Goal: Task Accomplishment & Management: Manage account settings

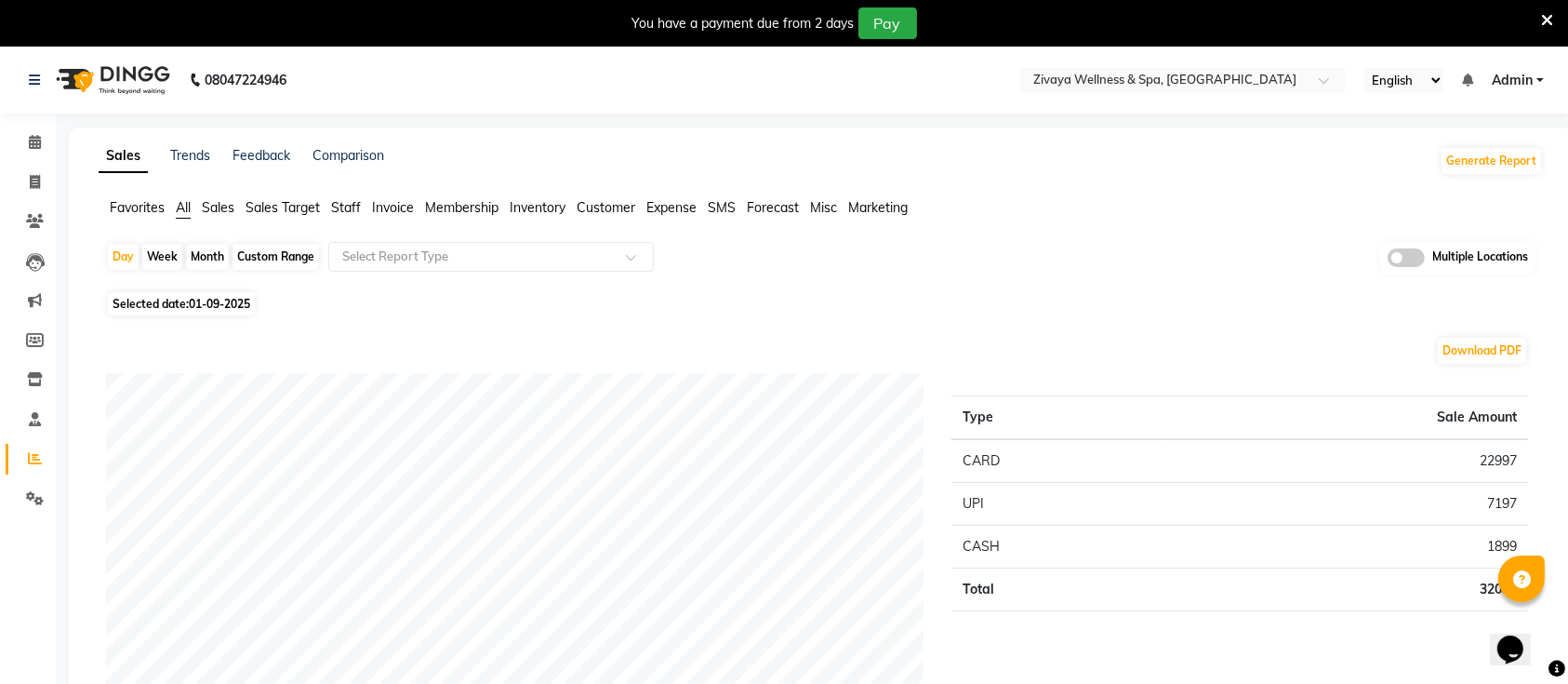
click at [1545, 22] on icon at bounding box center [1547, 20] width 12 height 17
click at [1550, 12] on icon at bounding box center [1547, 20] width 12 height 17
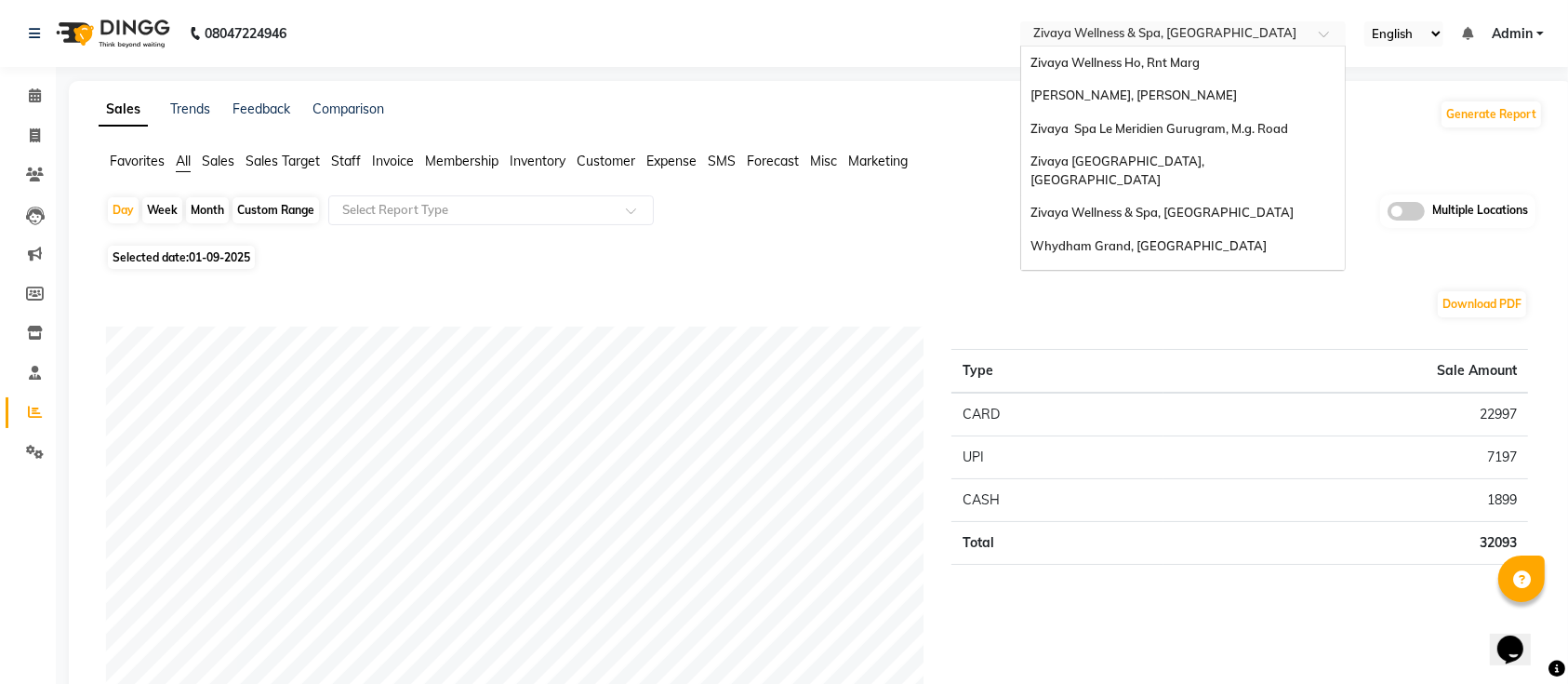
click at [1080, 41] on input "text" at bounding box center [1164, 35] width 269 height 19
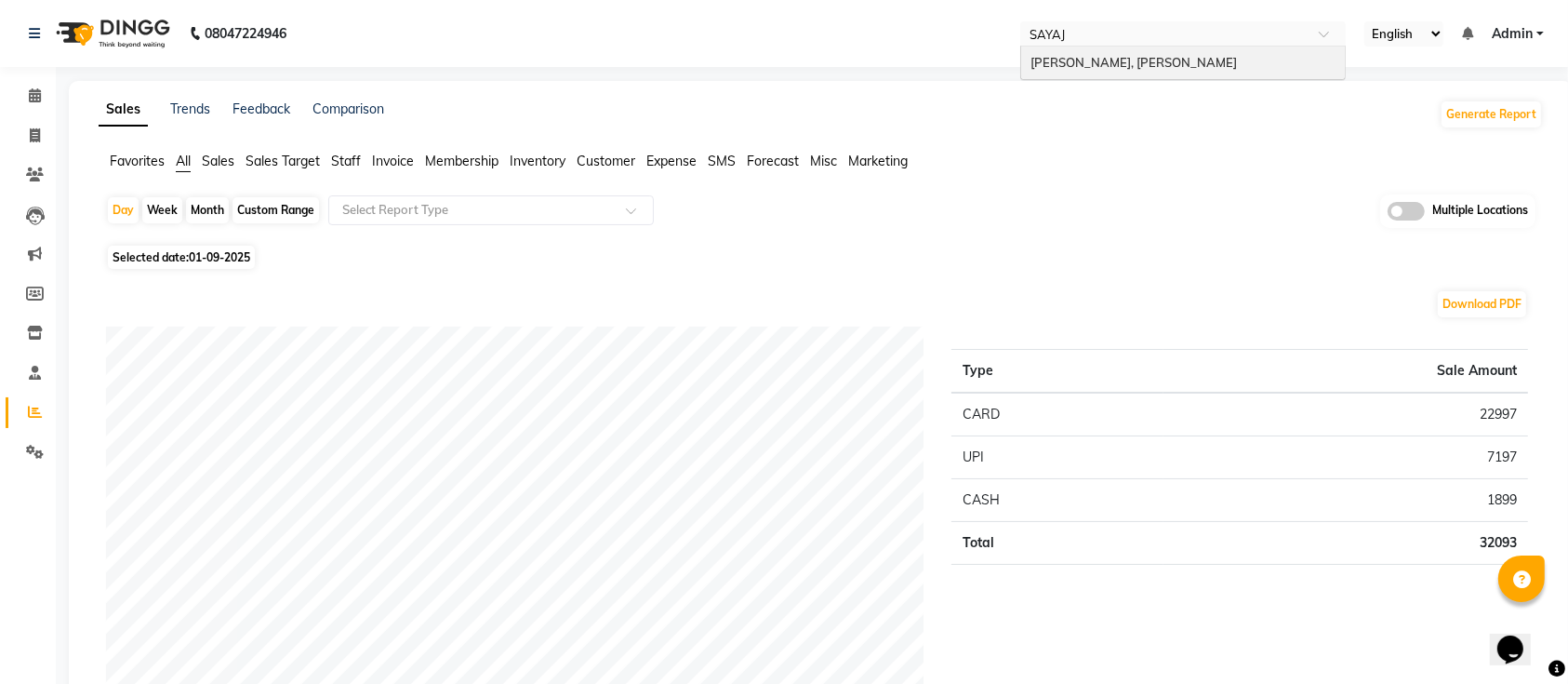
type input "SAYAJI"
click at [1083, 60] on span "[PERSON_NAME], [PERSON_NAME]" at bounding box center [1133, 62] width 207 height 15
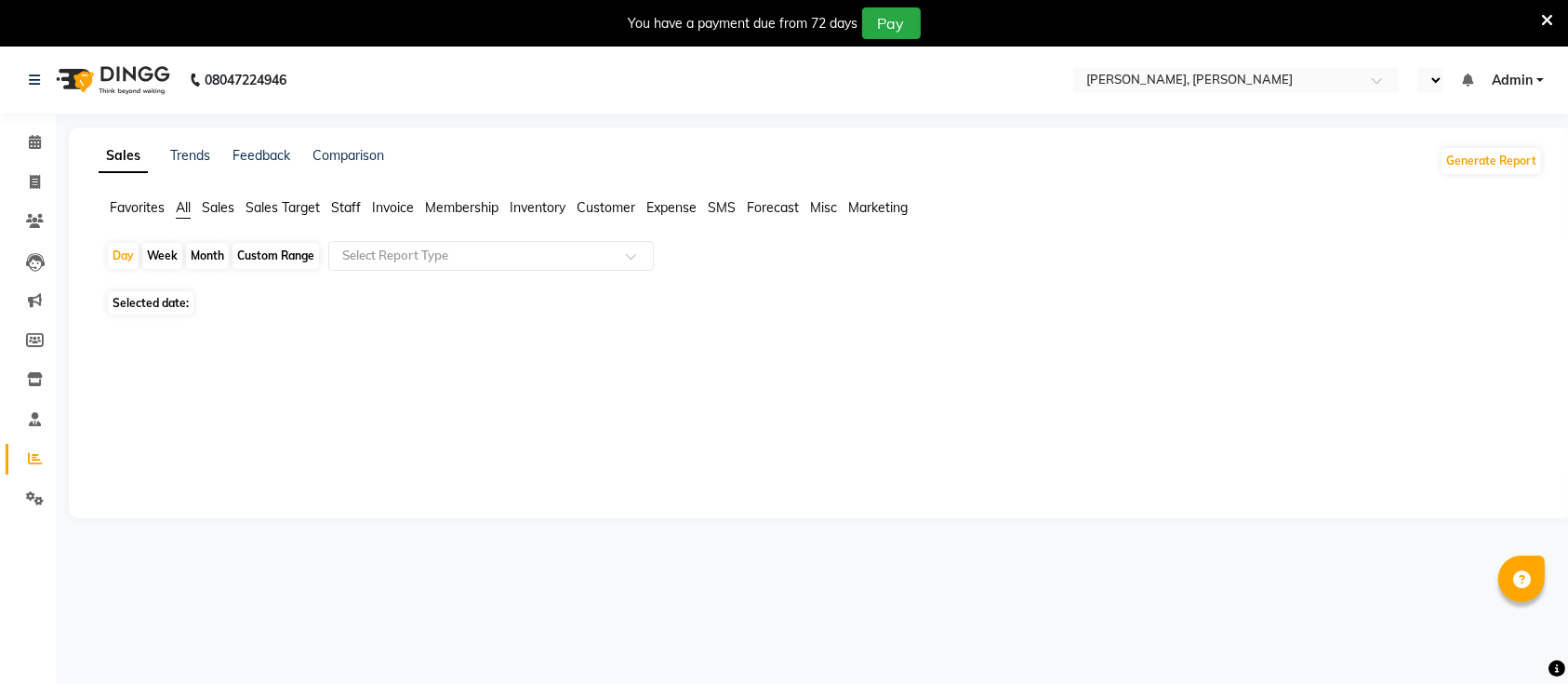
select select "en"
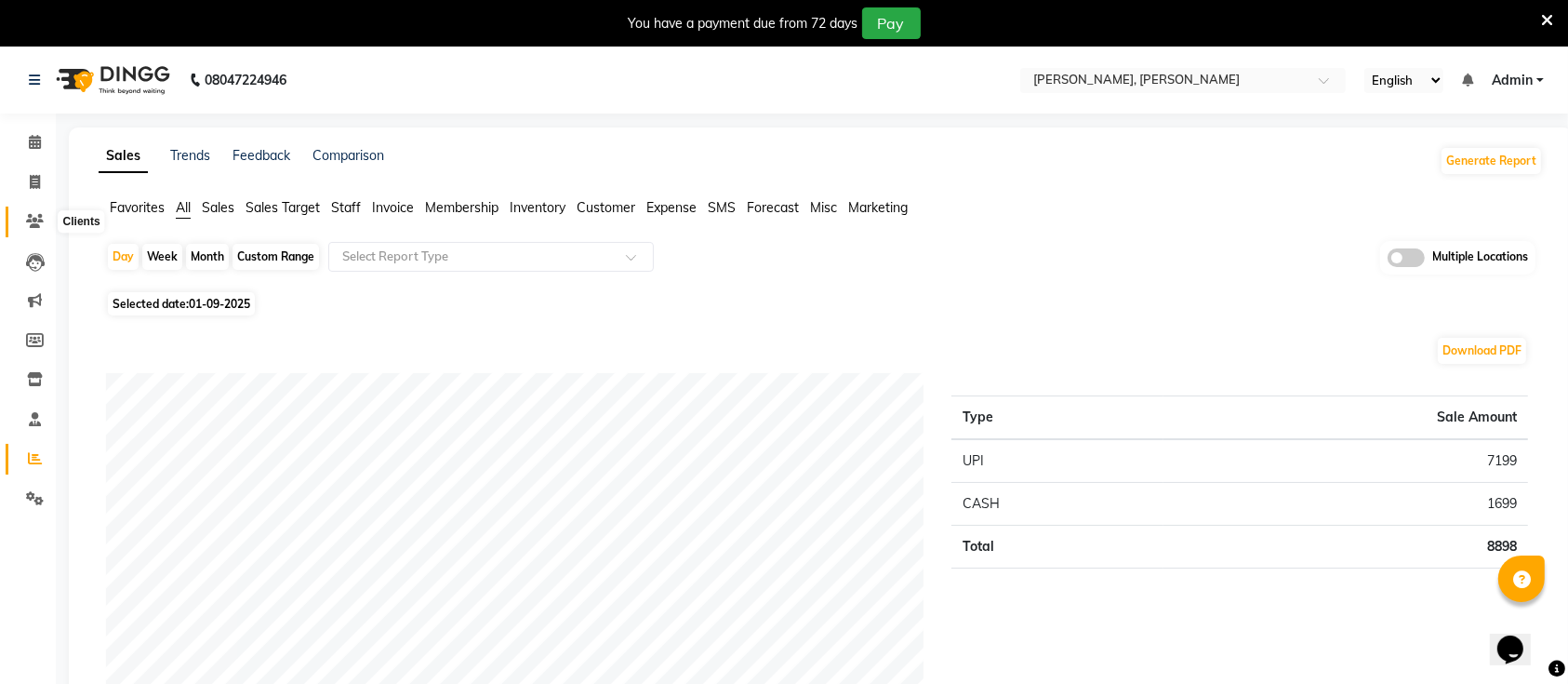
click at [30, 231] on span at bounding box center [35, 221] width 33 height 21
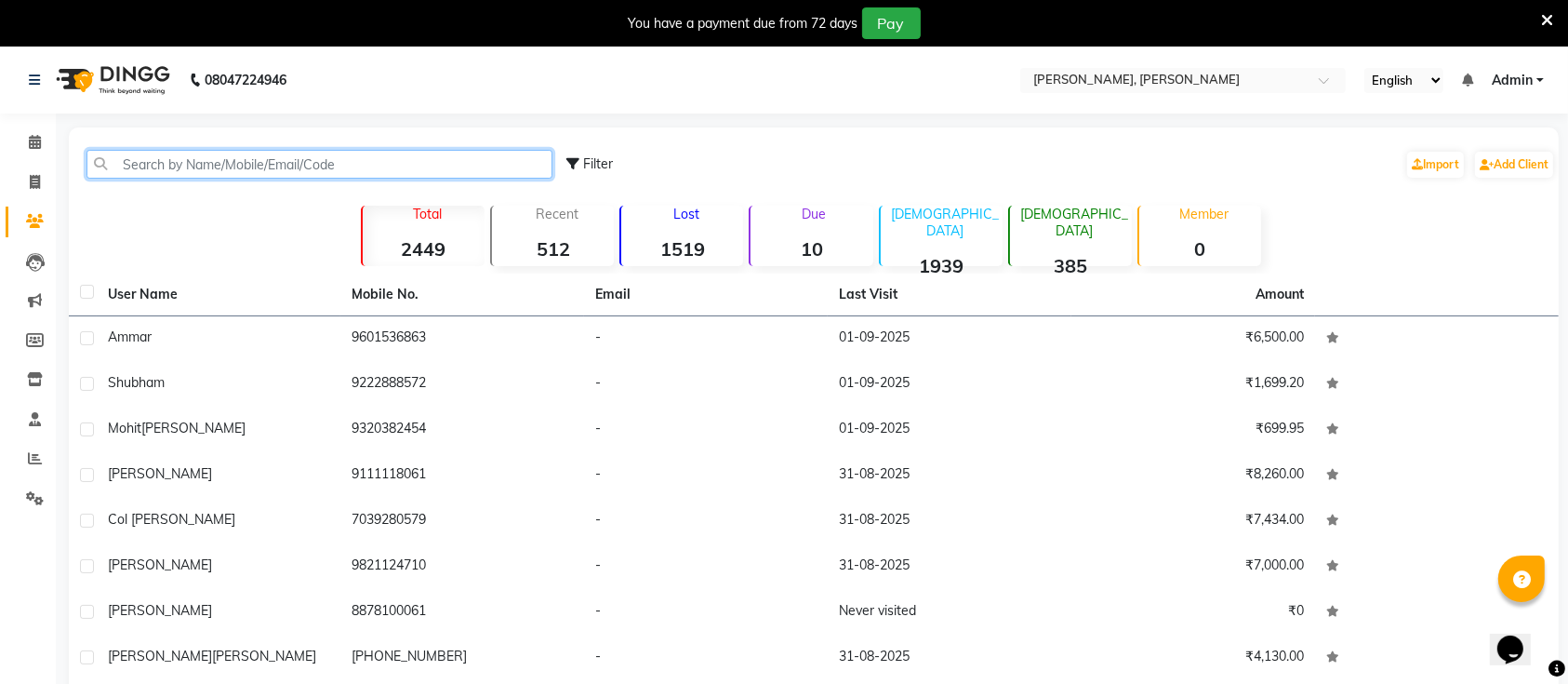
click at [386, 164] on input "text" at bounding box center [319, 164] width 466 height 29
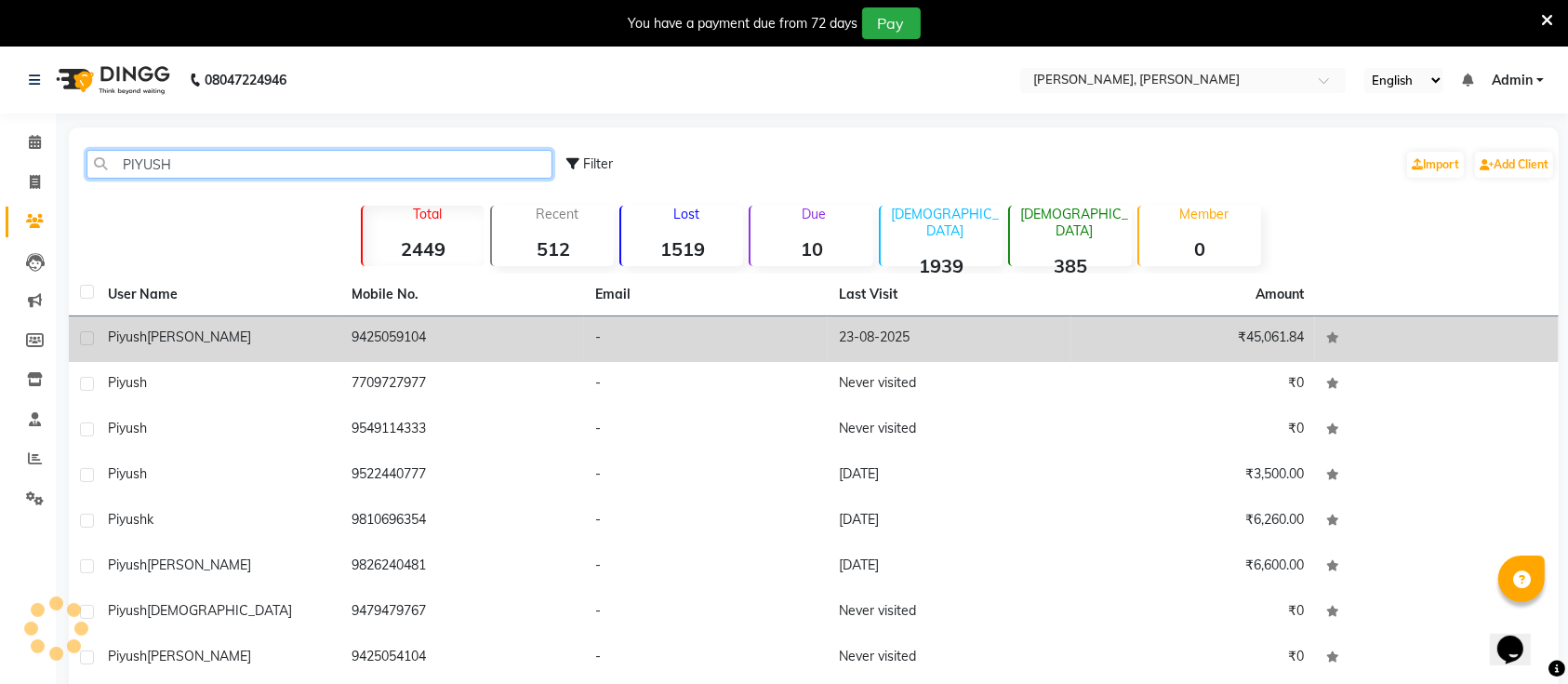
type input "PIYUSH"
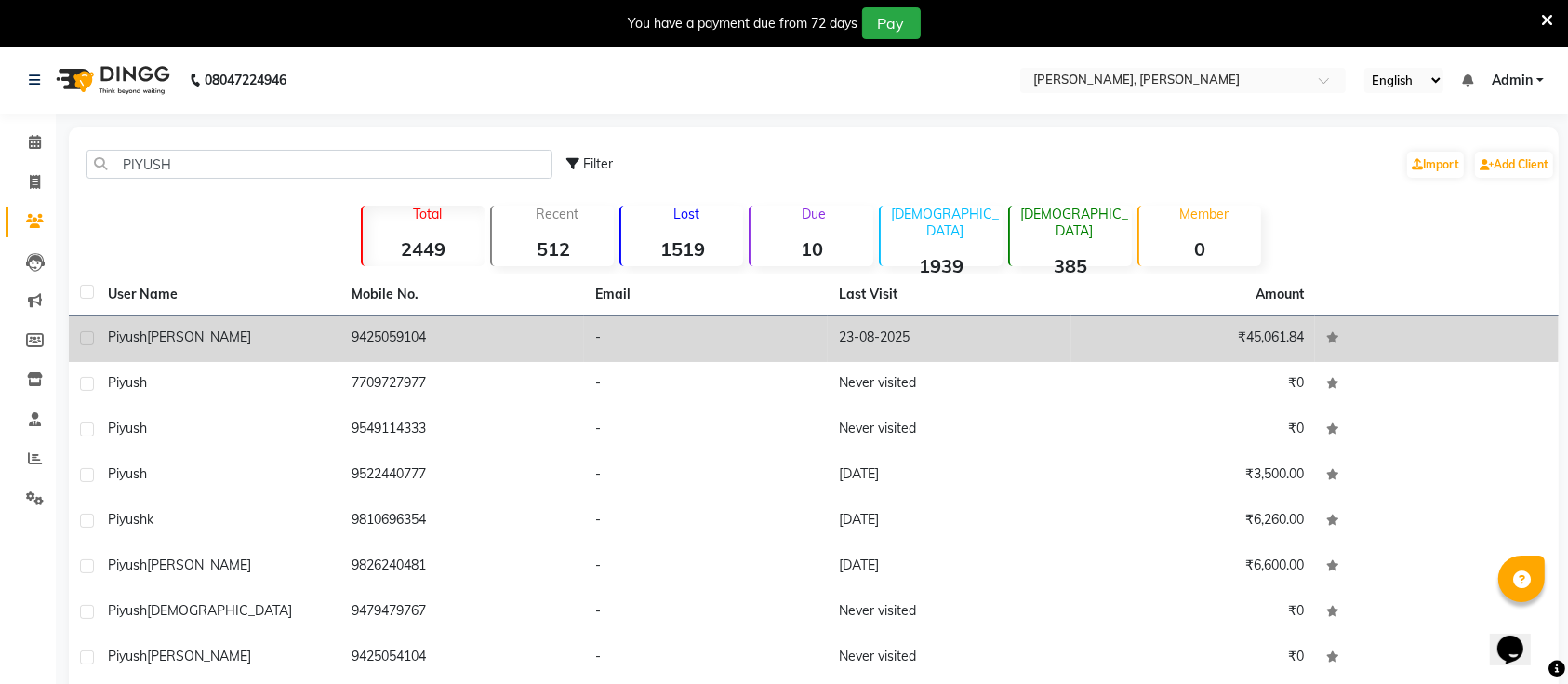
click at [186, 332] on span "bhargav" at bounding box center [199, 337] width 104 height 17
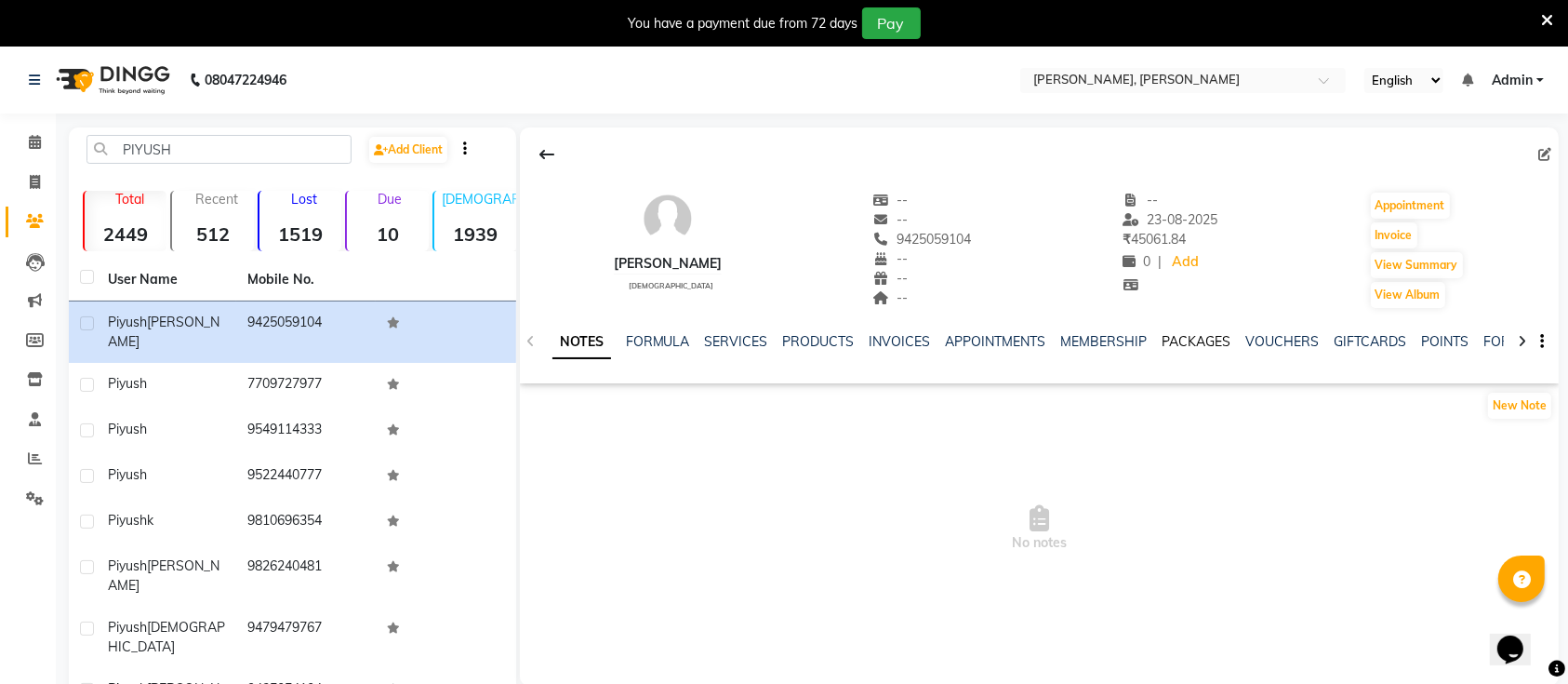
click at [1179, 336] on link "PACKAGES" at bounding box center [1197, 342] width 69 height 17
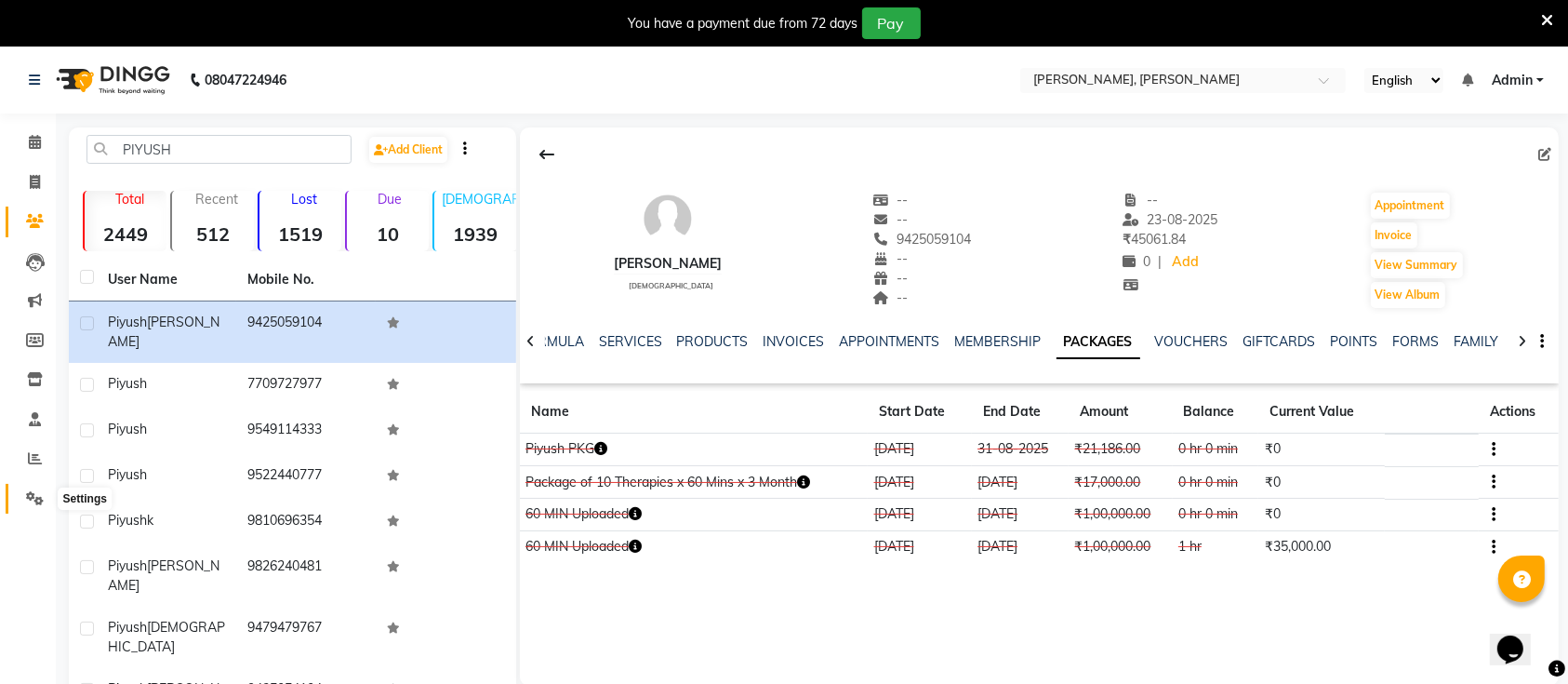
click at [35, 492] on icon at bounding box center [35, 498] width 18 height 14
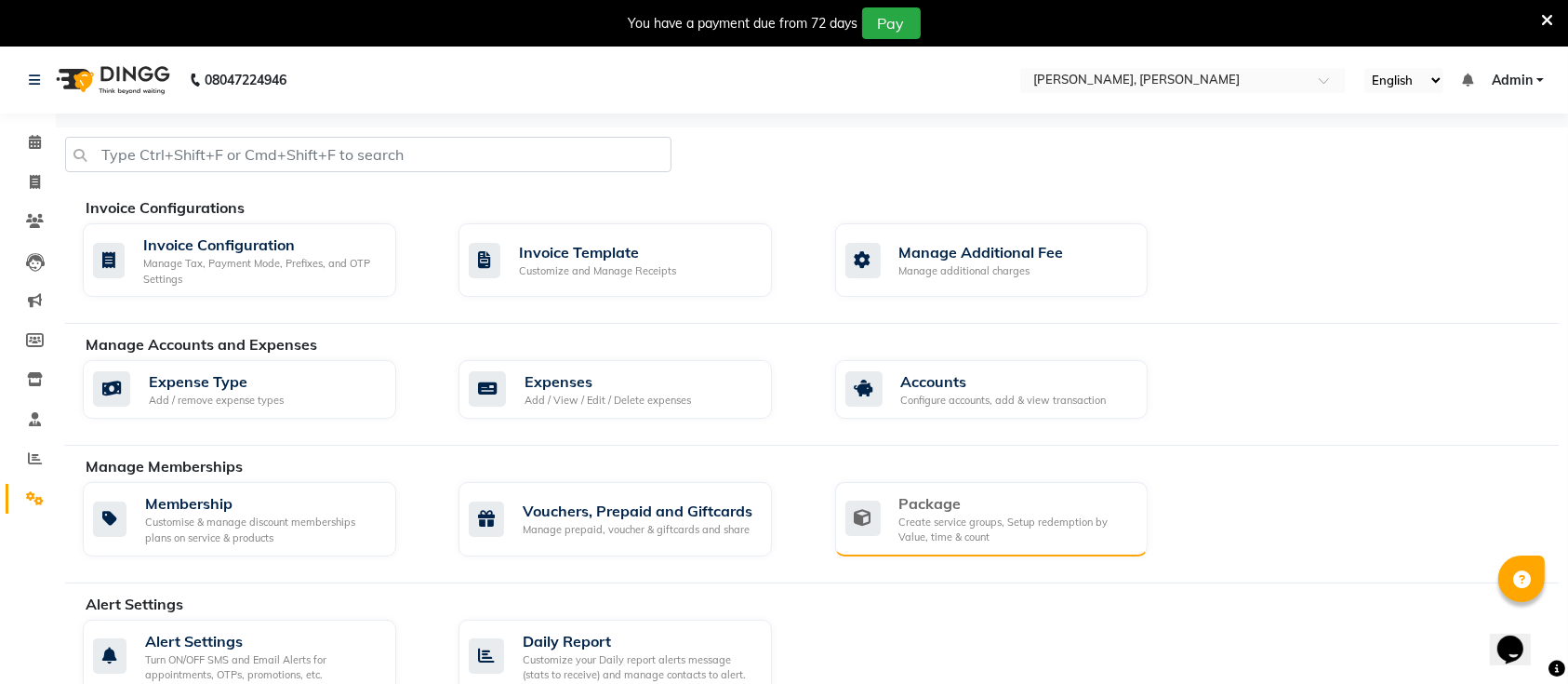
click at [926, 499] on div "Package" at bounding box center [1016, 503] width 235 height 22
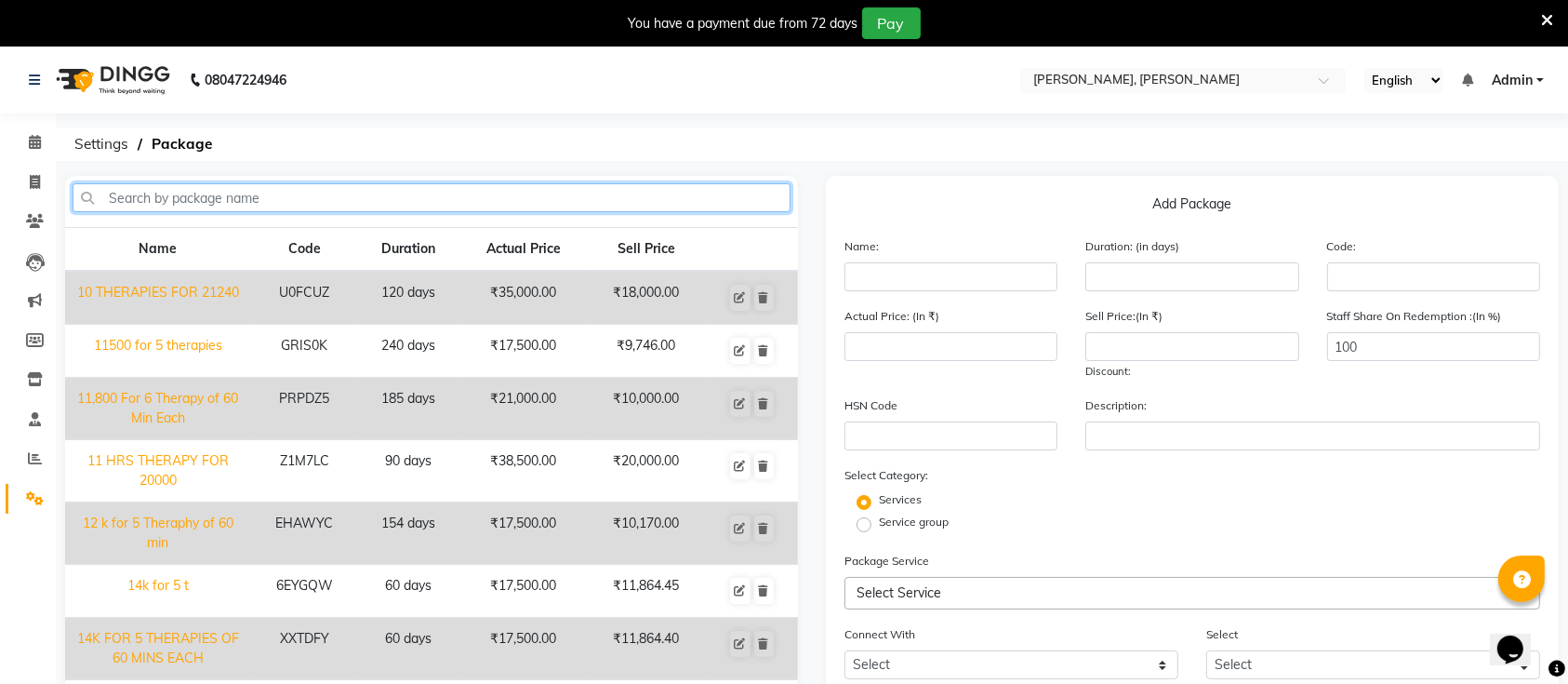
click at [526, 204] on input "text" at bounding box center [431, 198] width 718 height 29
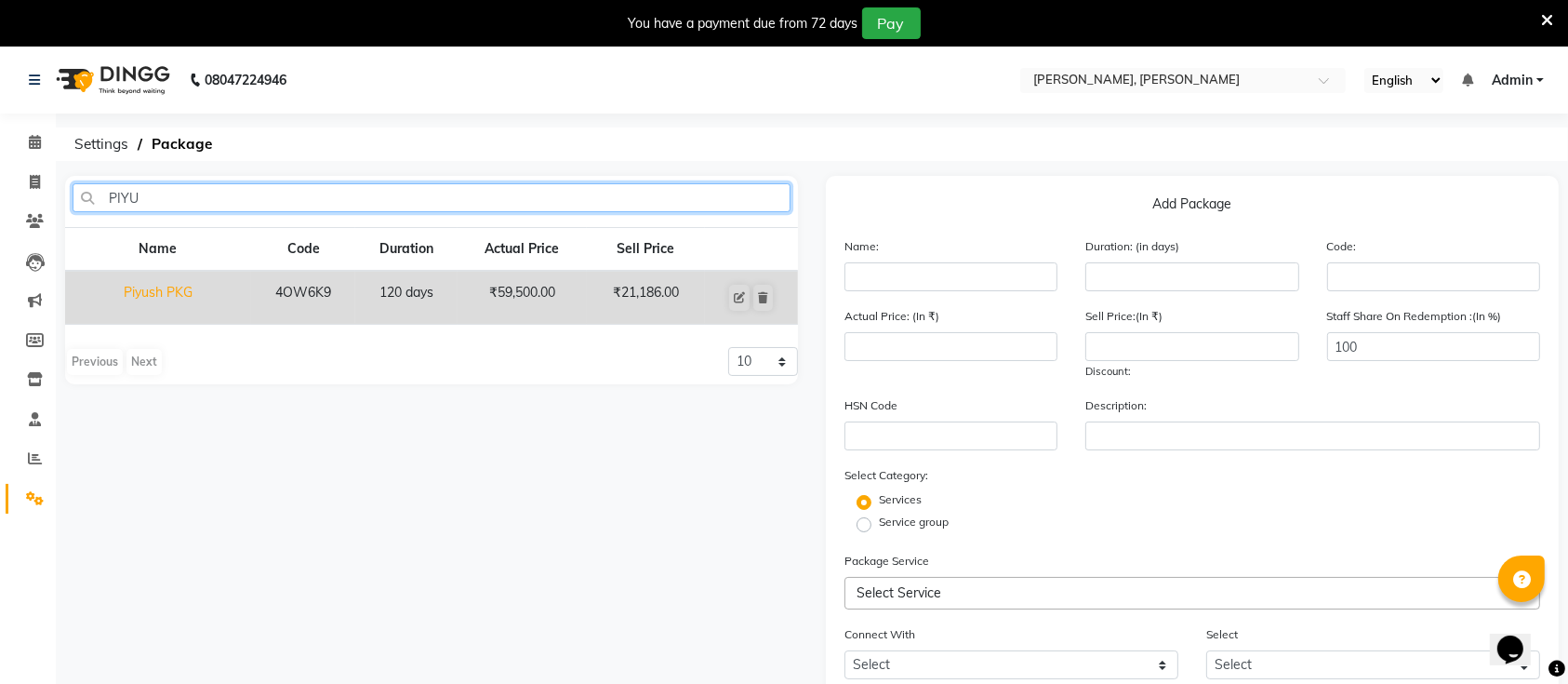
type input "PIYU"
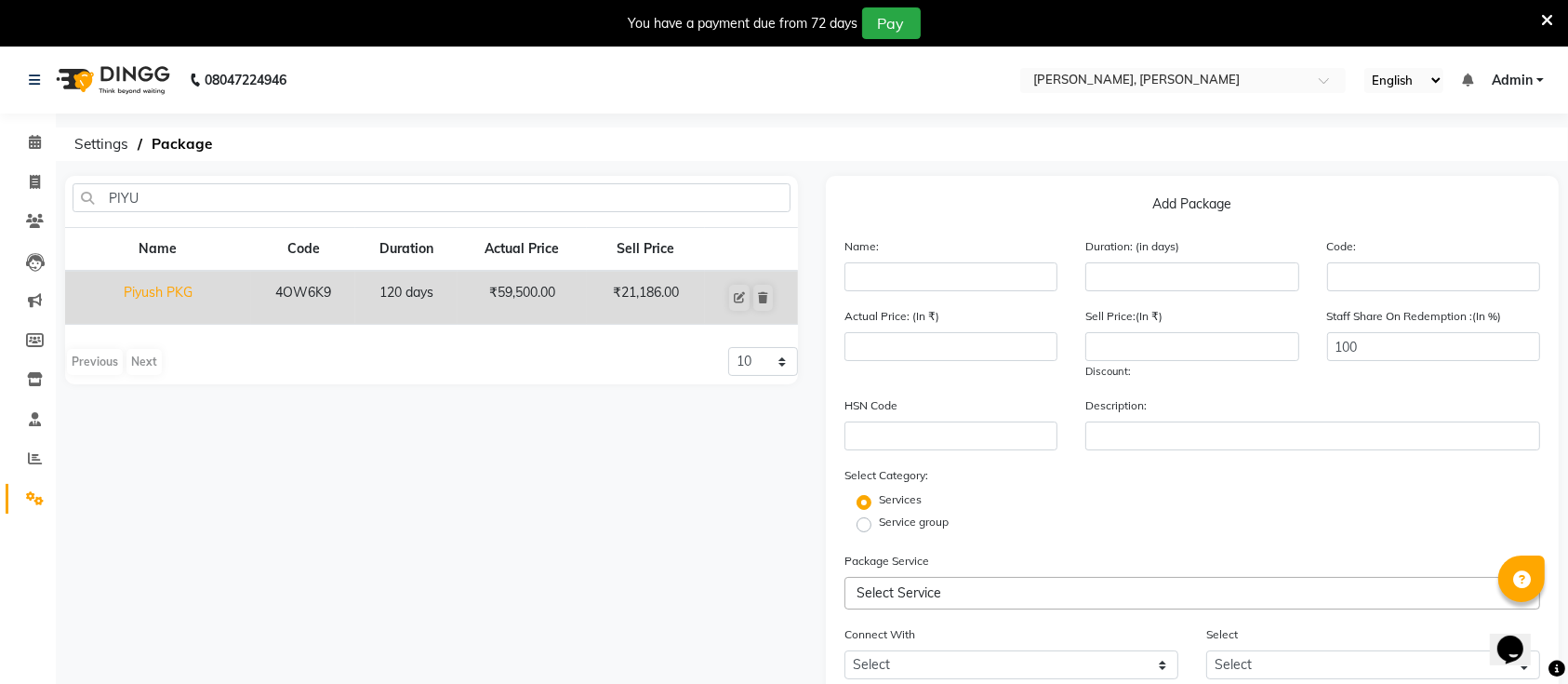
click at [161, 294] on td "Piyush PKG" at bounding box center [158, 298] width 186 height 54
type input "Piyush PKG"
type input "120"
type input "4OW6K9"
type input "59500"
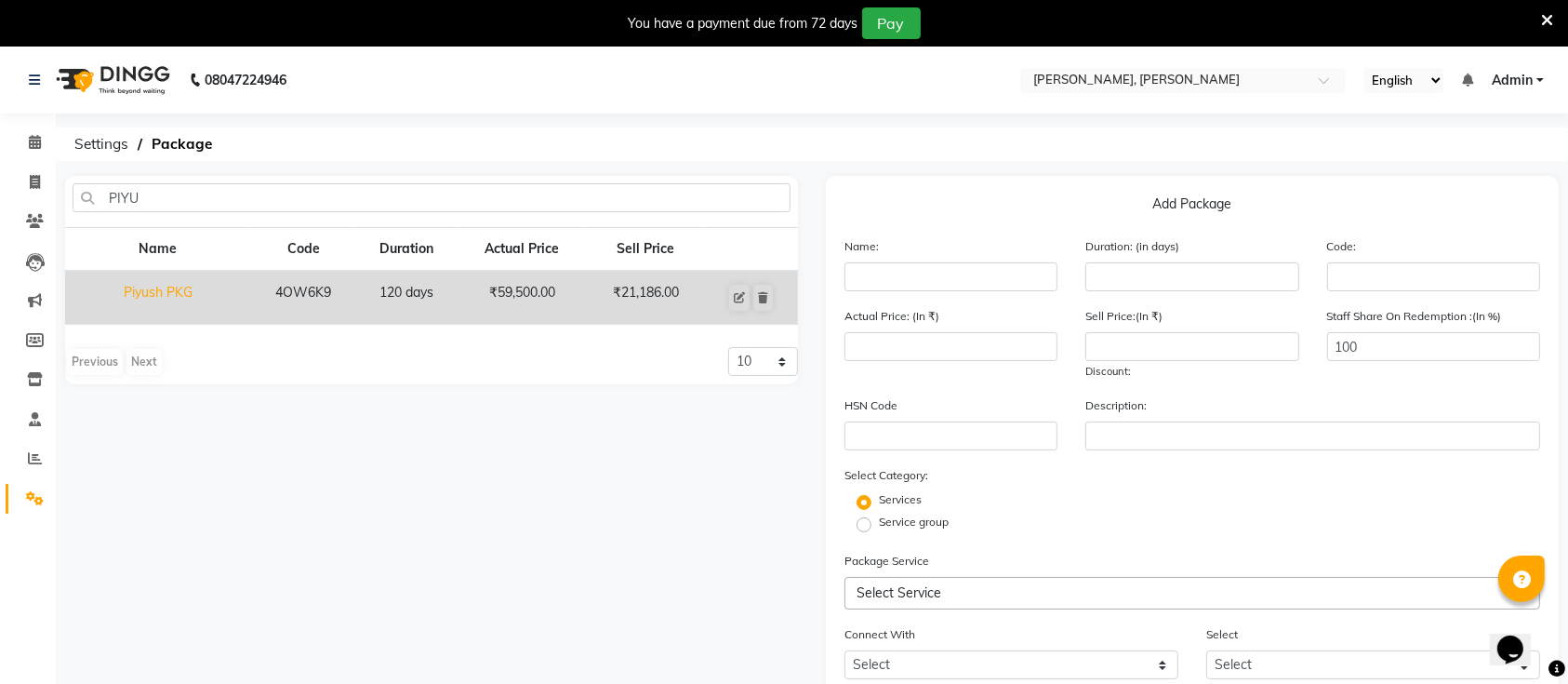
type input "21186"
checkbox input "true"
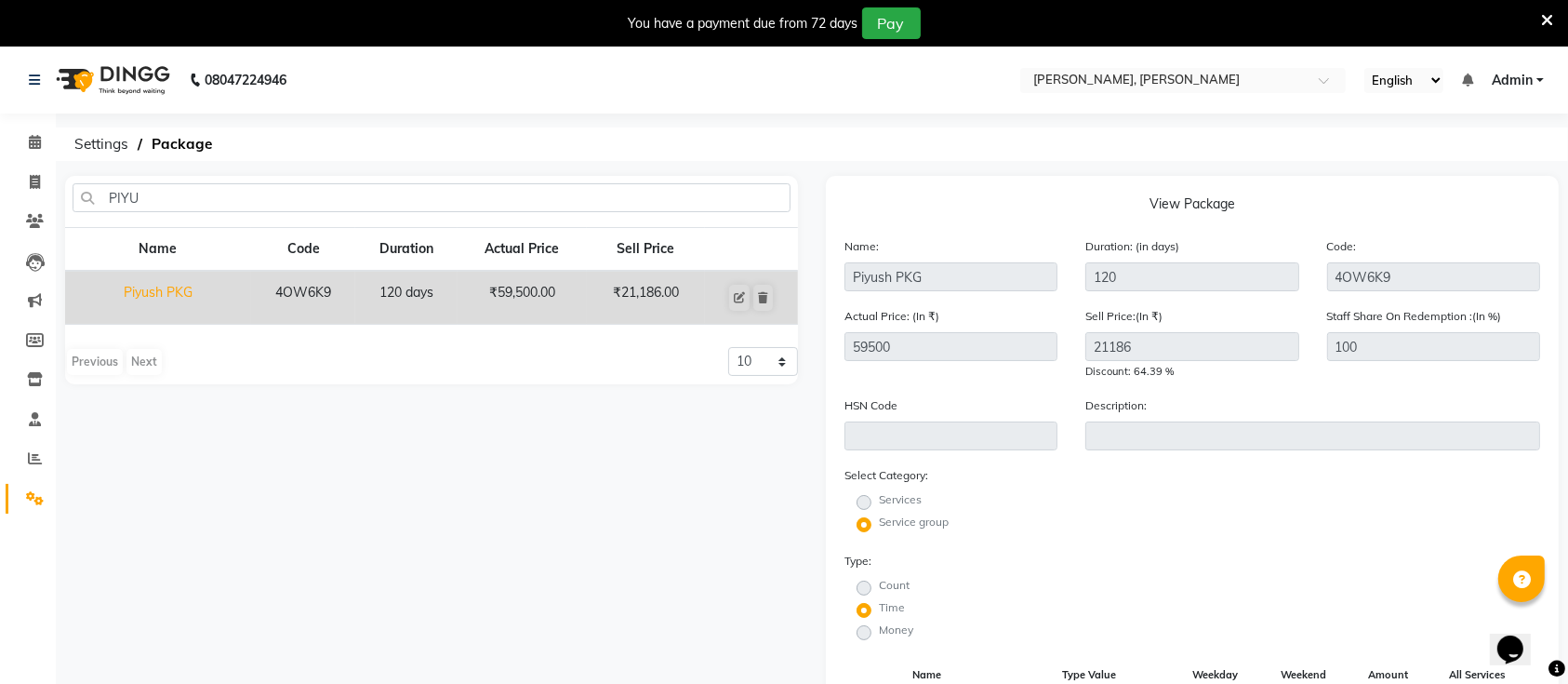
click at [1549, 9] on span at bounding box center [1547, 19] width 12 height 20
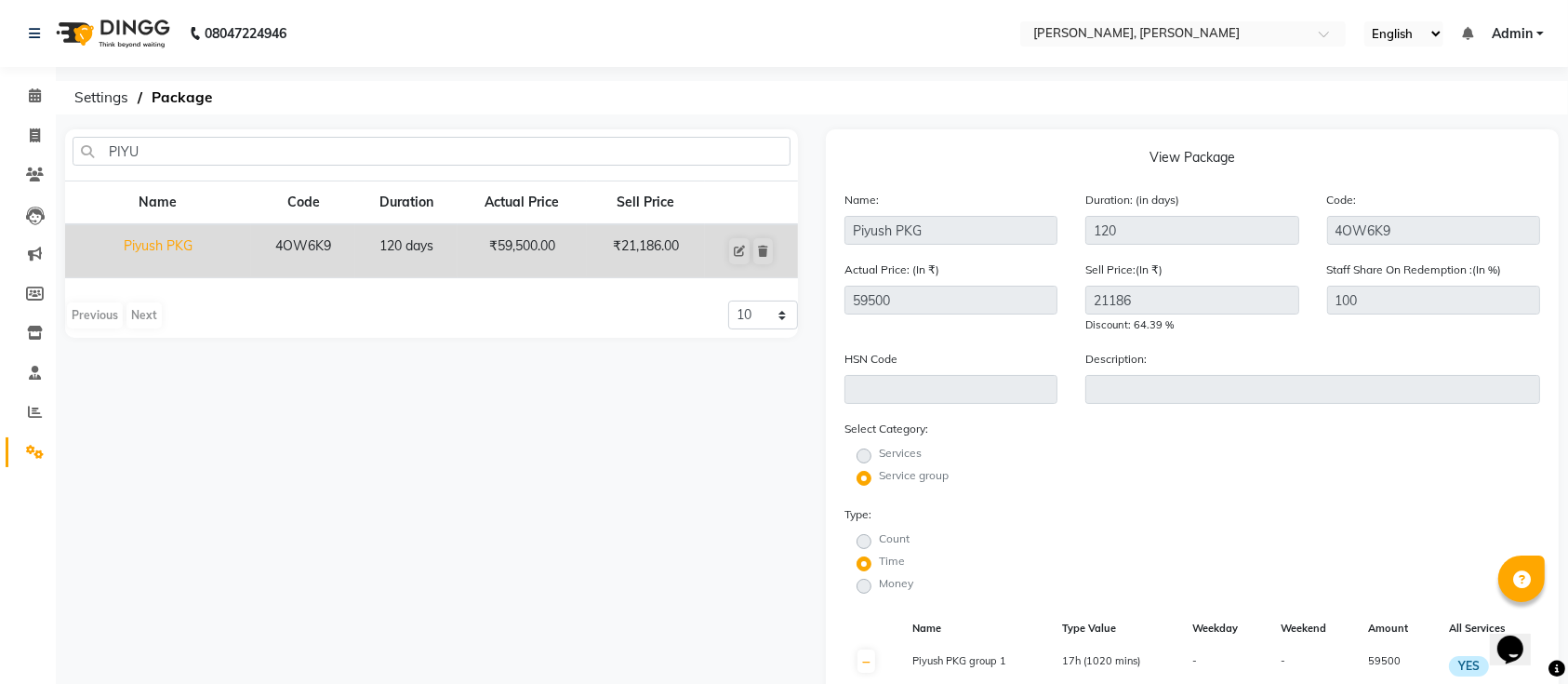
click at [878, 52] on nav "08047224946 Select Location × Sayaji Zivaya, Vijay Nagar English ENGLISH Españo…" at bounding box center [784, 33] width 1568 height 67
